Goal: Task Accomplishment & Management: Complete application form

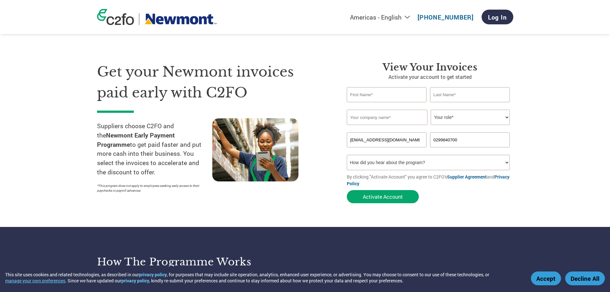
select select "en-[GEOGRAPHIC_DATA]"
drag, startPoint x: 0, startPoint y: 0, endPoint x: 374, endPoint y: 98, distance: 387.0
click at [374, 98] on input "text" at bounding box center [387, 94] width 80 height 15
type input "Shanji"
type input "G"
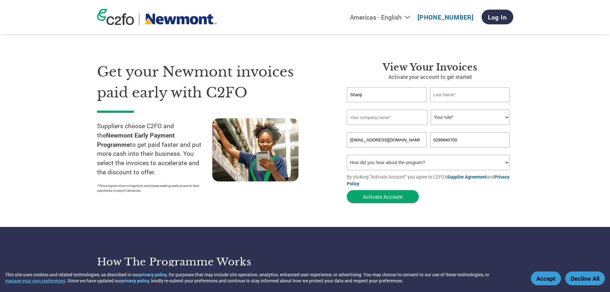
click at [365, 97] on input "Shanji" at bounding box center [387, 94] width 80 height 15
drag, startPoint x: 371, startPoint y: 95, endPoint x: 313, endPoint y: 98, distance: 58.0
click at [313, 98] on div "Get your Newmont invoices paid early with C2FO Suppliers choose C2FO and the Ne…" at bounding box center [305, 121] width 416 height 170
type input "Roteq"
type input "Accounts"
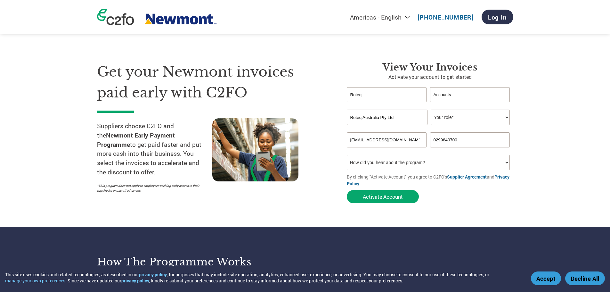
type input "Roteq Australia Pty Ltd"
click at [449, 117] on select "Your role* CFO Controller Credit Manager Finance Director Treasurer CEO Preside…" at bounding box center [469, 116] width 79 height 15
select select "CONTROLLER"
click at [430, 109] on select "Your role* CFO Controller Credit Manager Finance Director Treasurer CEO Preside…" at bounding box center [469, 116] width 79 height 15
click at [396, 162] on select "How did you hear about the program? Received a letter Email Social Media Online…" at bounding box center [428, 162] width 163 height 15
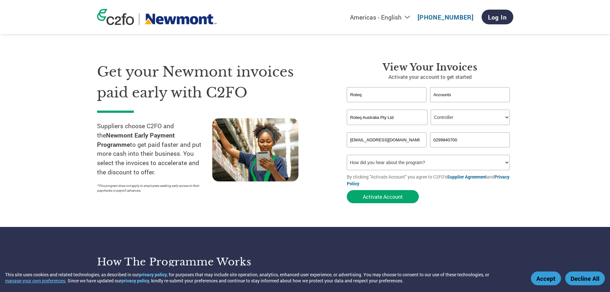
select select "Received a Letter"
click at [347, 155] on select "How did you hear about the program? Received a letter Email Social Media Online…" at bounding box center [428, 162] width 163 height 15
drag, startPoint x: 378, startPoint y: 94, endPoint x: 298, endPoint y: 94, distance: 79.4
click at [298, 94] on div "Get your Newmont invoices paid early with C2FO Suppliers choose C2FO and the Ne…" at bounding box center [305, 121] width 416 height 170
click at [357, 195] on button "Activate Account" at bounding box center [383, 196] width 72 height 13
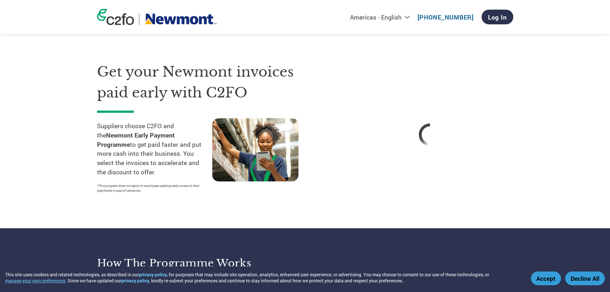
select select "en-[GEOGRAPHIC_DATA]"
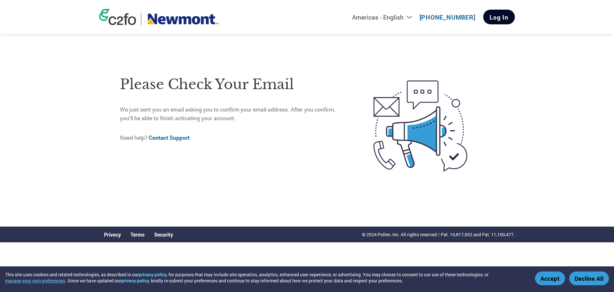
click at [507, 12] on link "Log In" at bounding box center [500, 17] width 32 height 15
